Goal: Find specific page/section: Find specific page/section

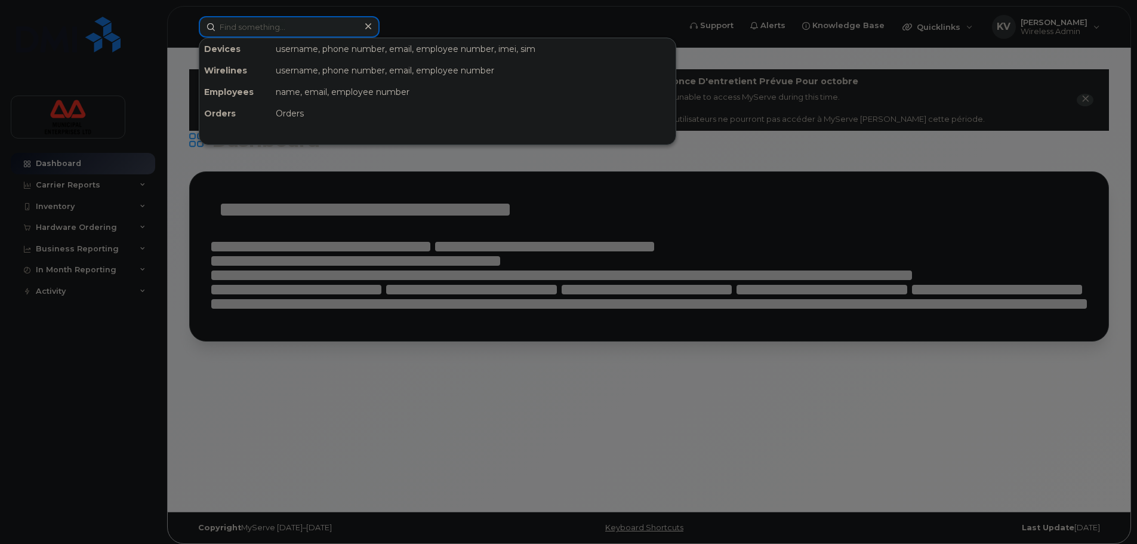
click at [282, 27] on input at bounding box center [289, 26] width 181 height 21
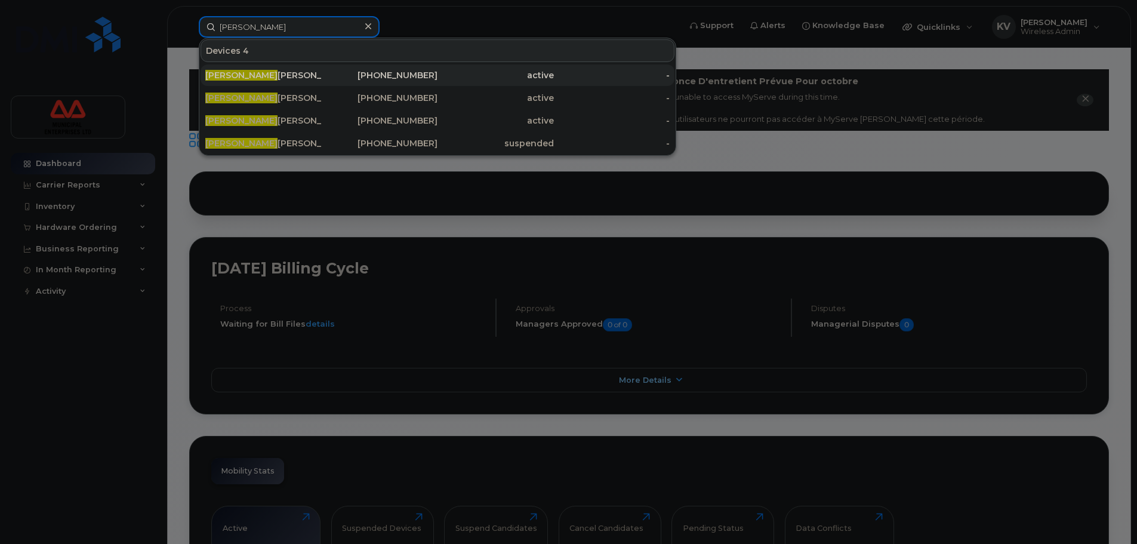
type input "[PERSON_NAME]"
click at [261, 72] on div "[PERSON_NAME]" at bounding box center [263, 75] width 116 height 12
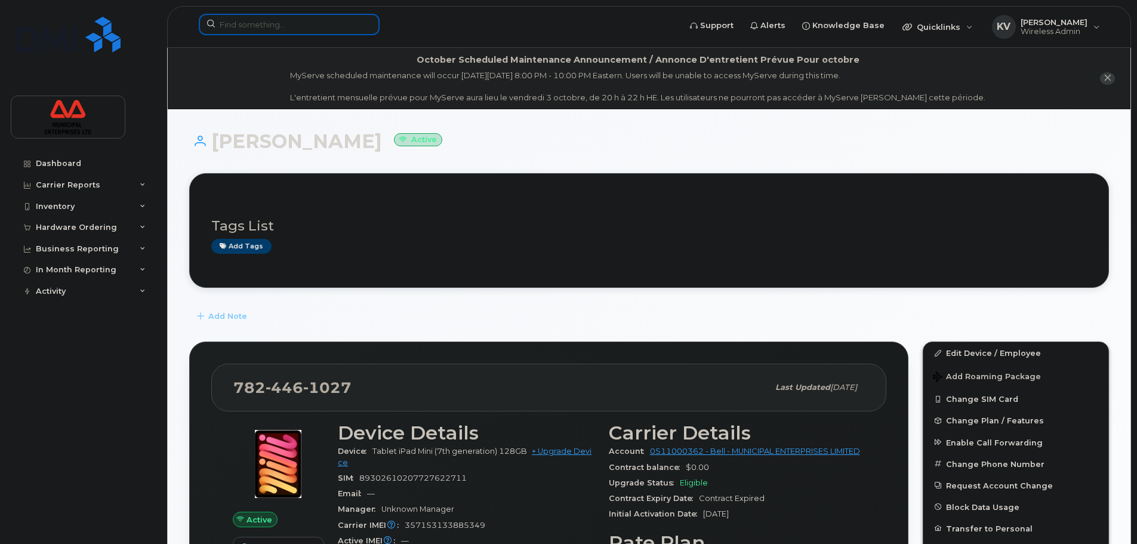
click at [337, 19] on input at bounding box center [289, 24] width 181 height 21
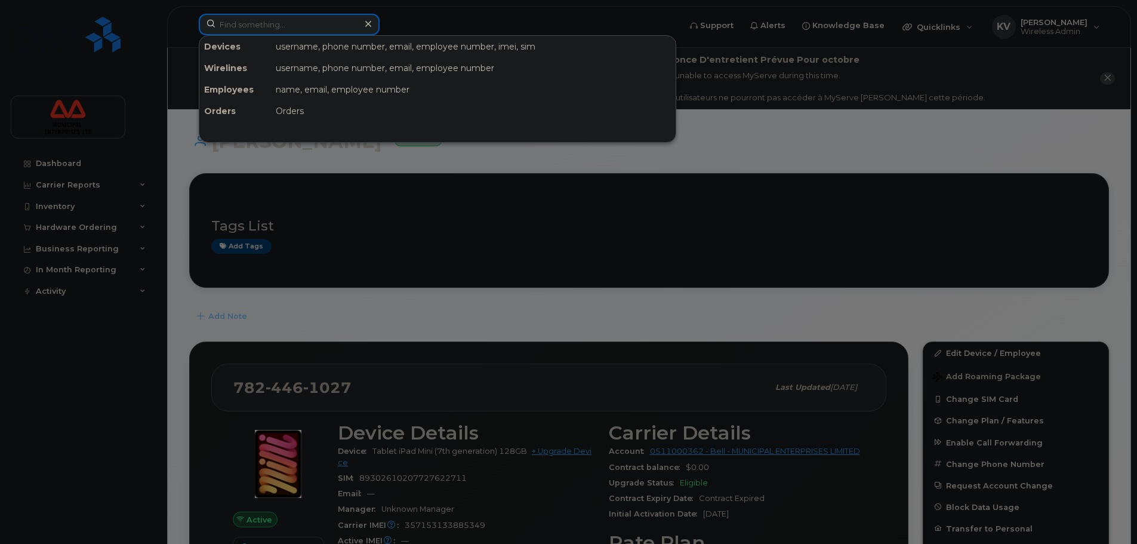
click at [328, 23] on input at bounding box center [289, 24] width 181 height 21
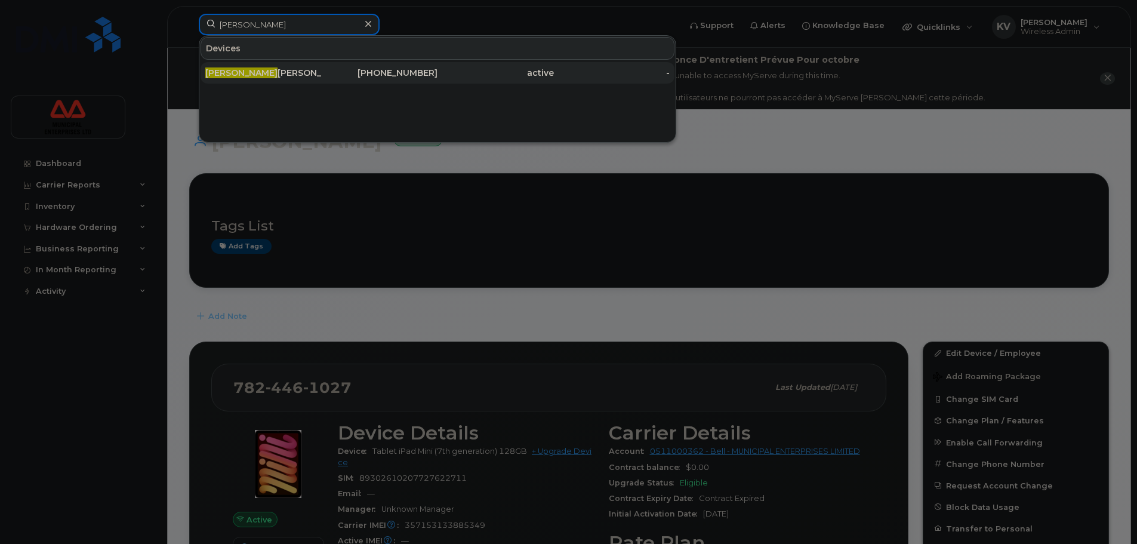
type input "janis"
click at [335, 79] on div "902-223-9431" at bounding box center [380, 72] width 116 height 21
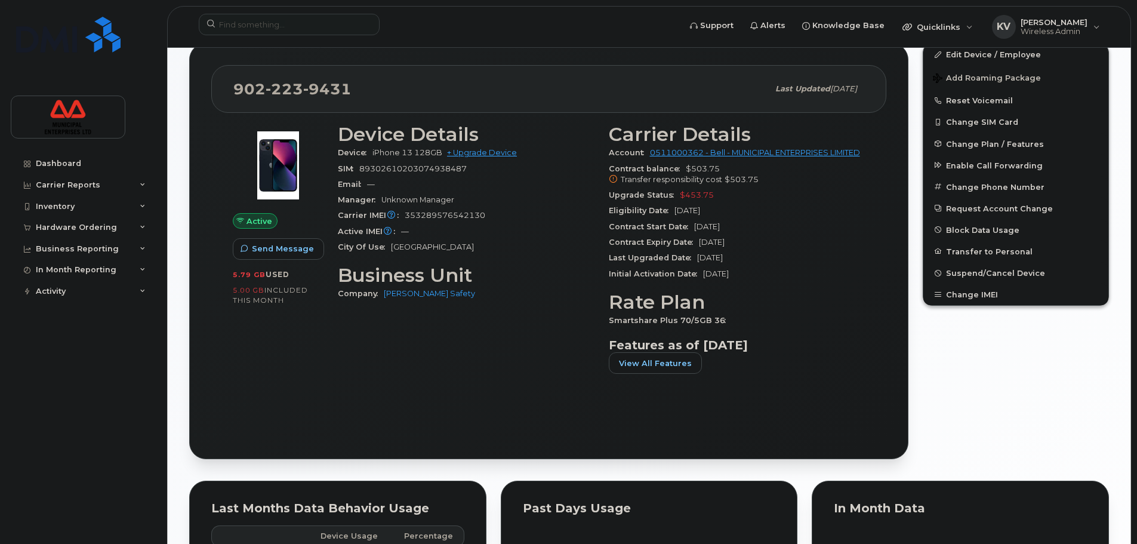
scroll to position [358, 0]
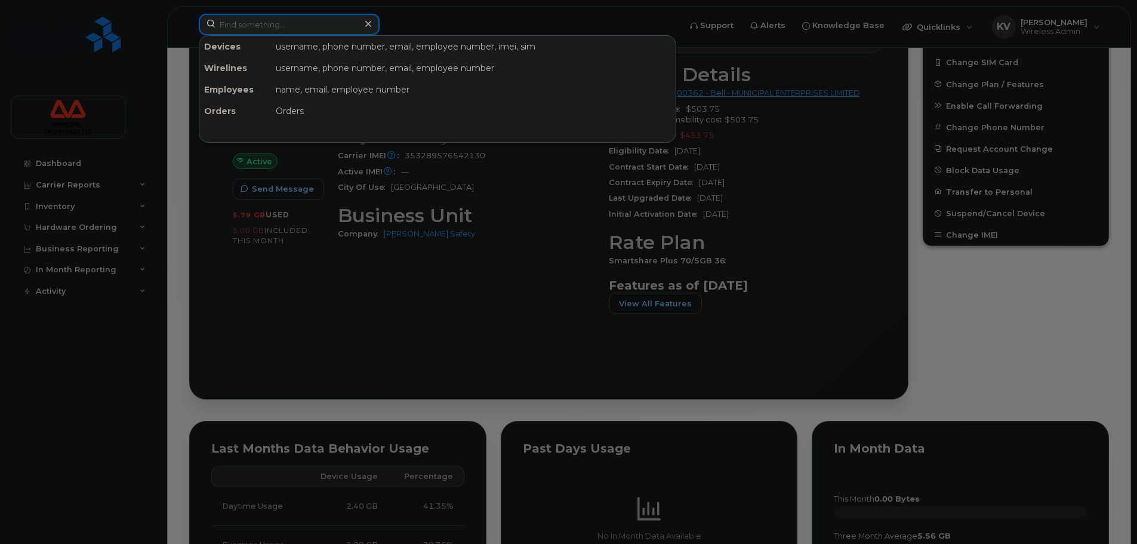
click at [306, 24] on input at bounding box center [289, 24] width 181 height 21
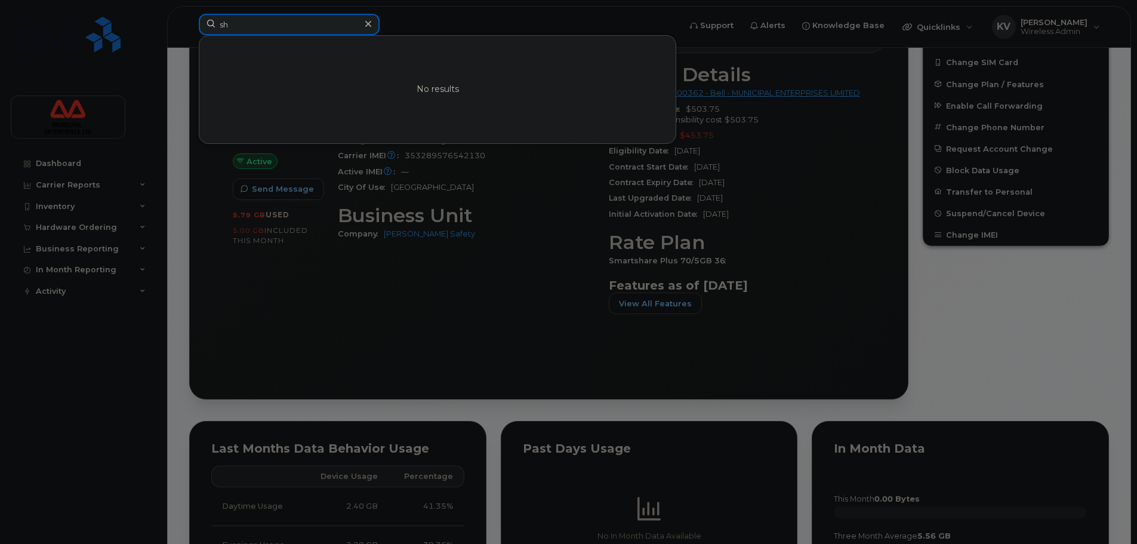
type input "s"
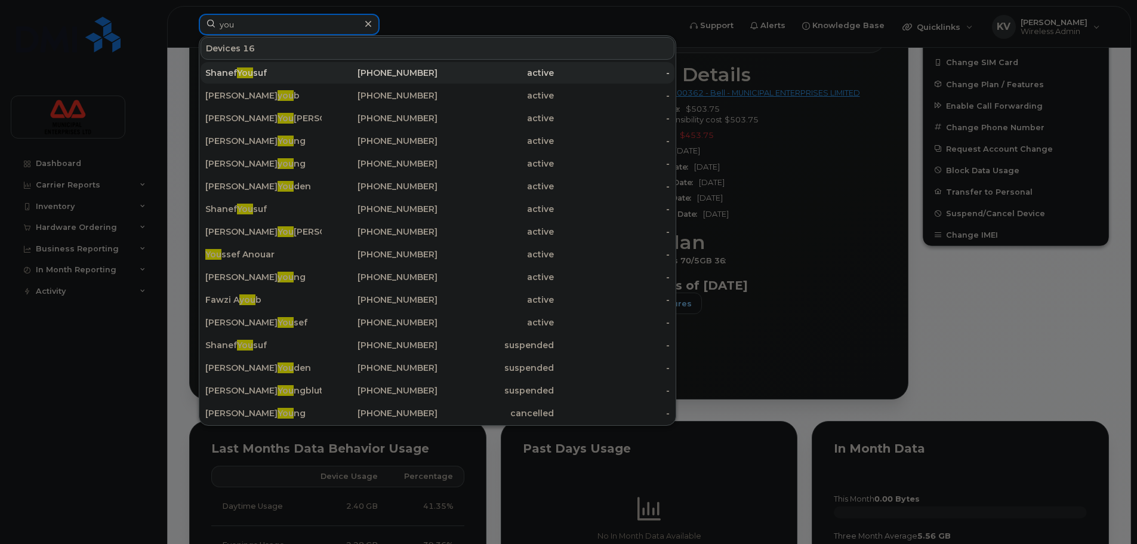
type input "you"
click at [294, 78] on div "Shanef You suf" at bounding box center [263, 73] width 116 height 12
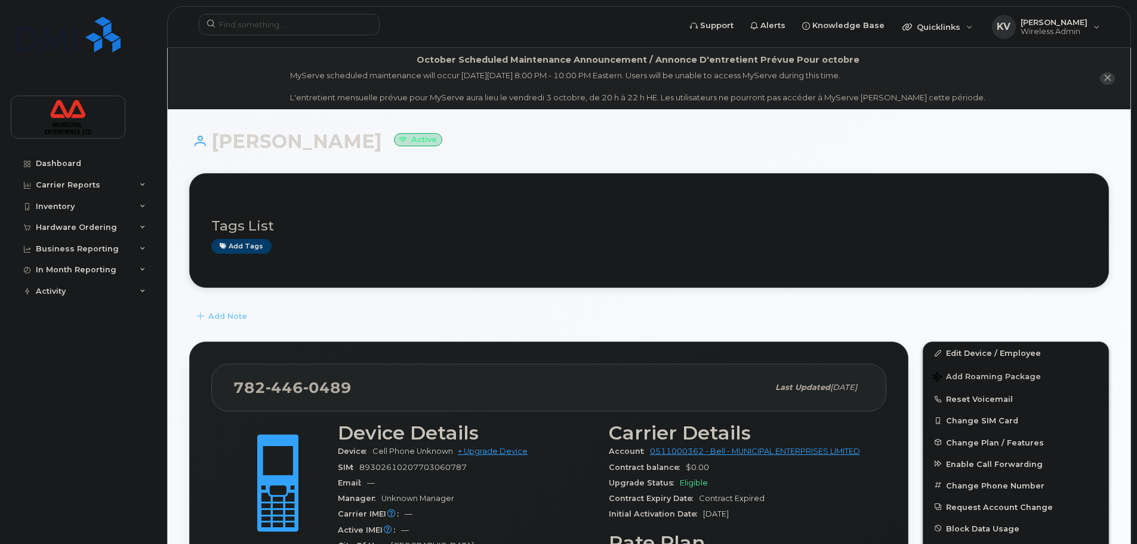
scroll to position [239, 0]
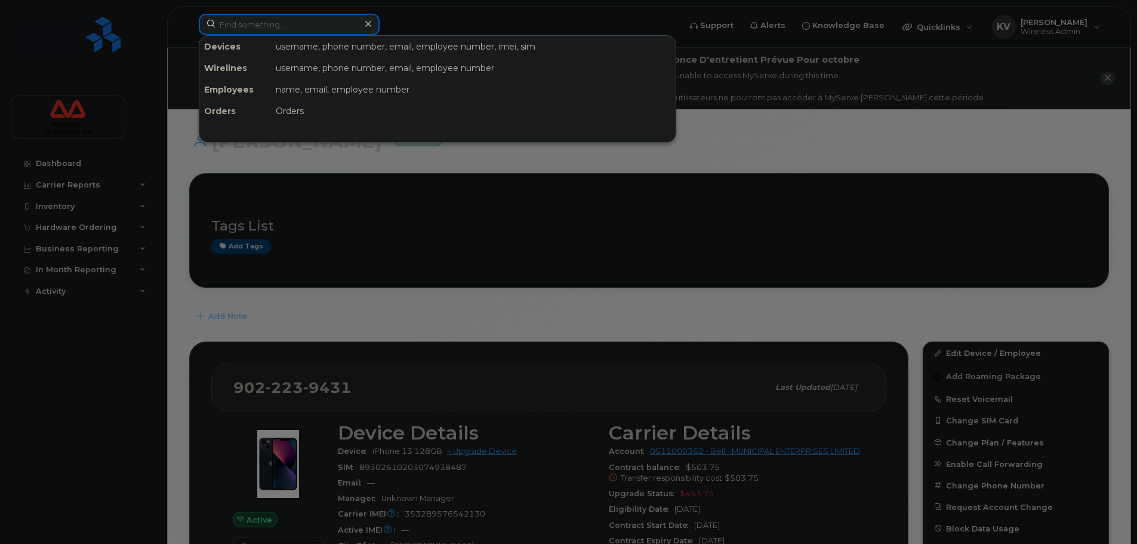
click at [325, 24] on input at bounding box center [289, 24] width 181 height 21
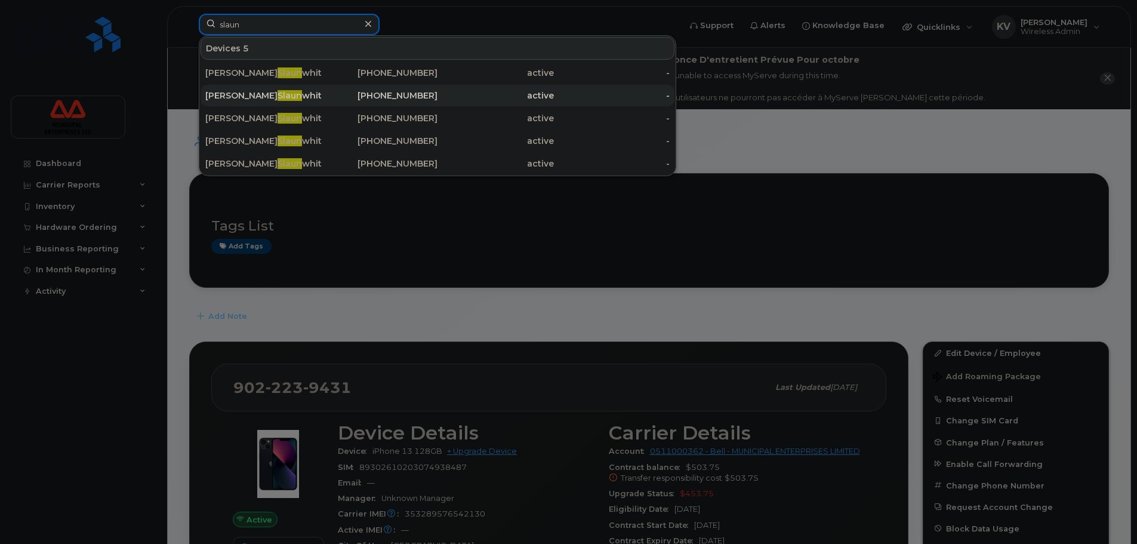
type input "slaun"
click at [280, 97] on div "Vanessa Slaun white" at bounding box center [263, 96] width 116 height 12
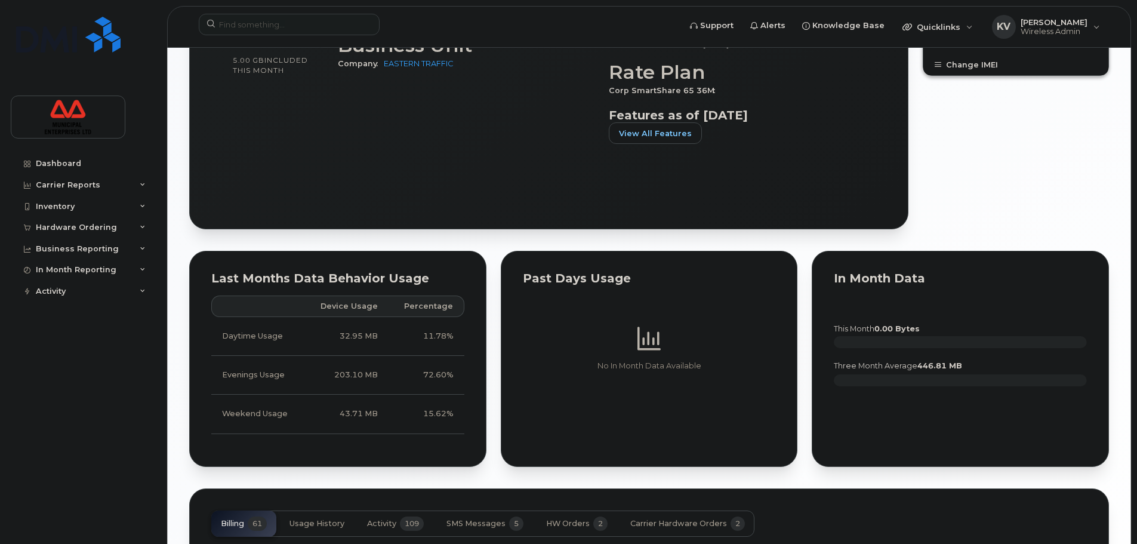
scroll to position [409, 0]
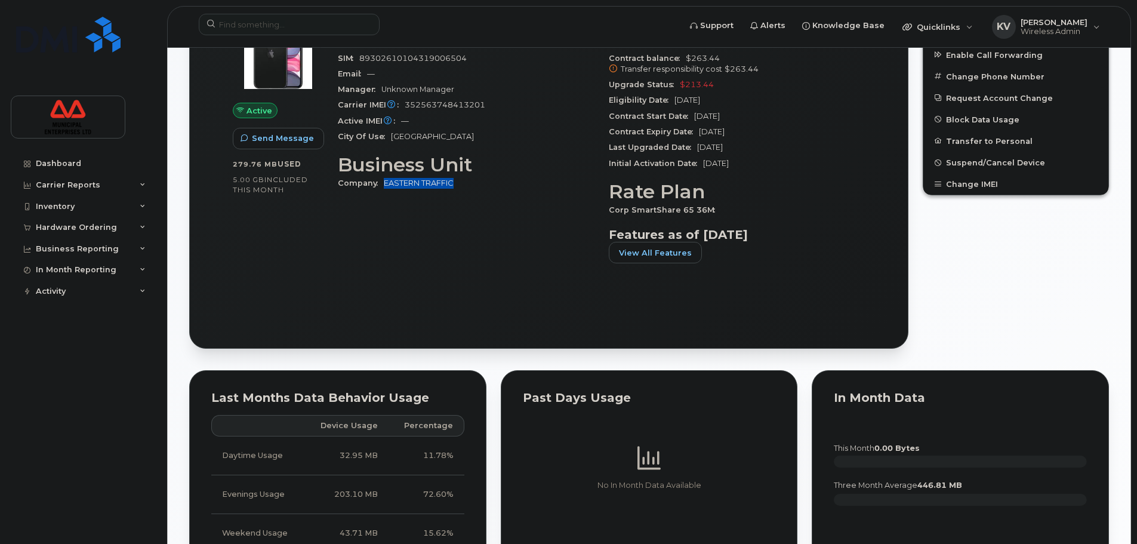
drag, startPoint x: 456, startPoint y: 181, endPoint x: 386, endPoint y: 191, distance: 70.5
click at [386, 191] on div "Company EASTERN TRAFFIC" at bounding box center [466, 183] width 257 height 16
copy link "EASTERN TRAFFIC"
